Goal: Task Accomplishment & Management: Use online tool/utility

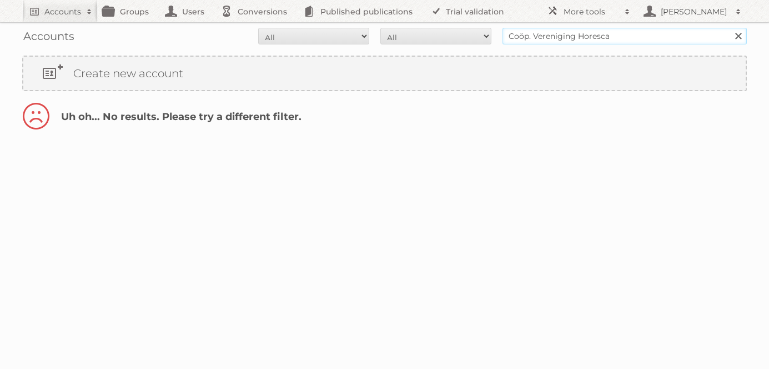
click at [547, 35] on input "Coöp. Vereniging Horesca" at bounding box center [624, 36] width 244 height 17
type input "[GEOGRAPHIC_DATA]"
click at [729, 28] on input "Search" at bounding box center [737, 36] width 17 height 17
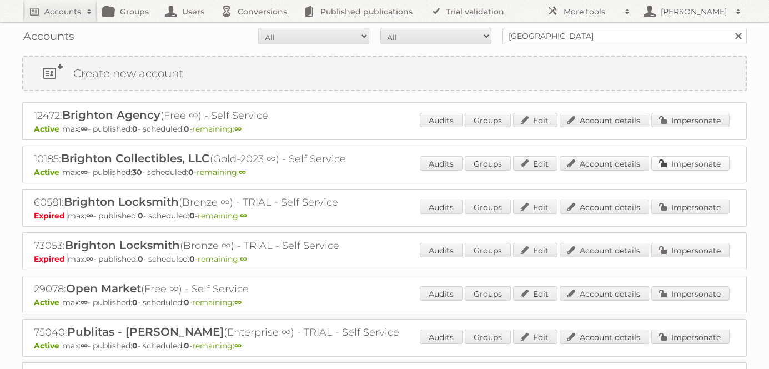
click at [673, 165] on link "Impersonate" at bounding box center [690, 163] width 78 height 14
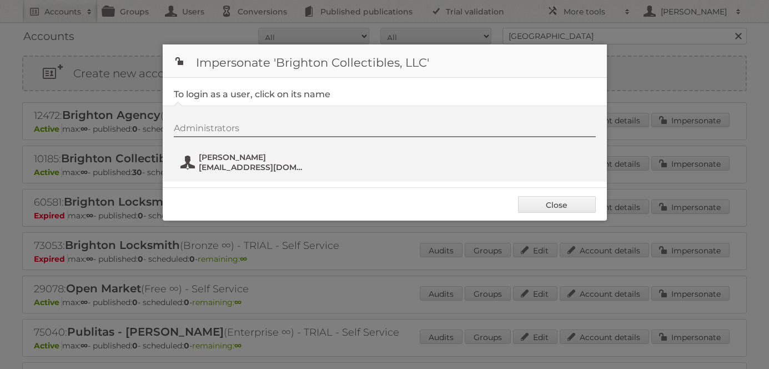
click at [214, 161] on span "[PERSON_NAME]" at bounding box center [253, 157] width 108 height 10
